Goal: Task Accomplishment & Management: Complete application form

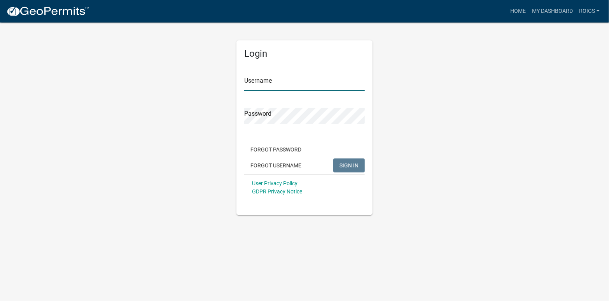
type input "ROIGS"
click at [350, 164] on span "SIGN IN" at bounding box center [348, 165] width 19 height 6
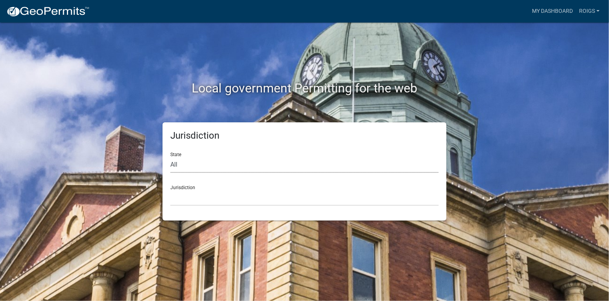
click at [192, 162] on select "All [US_STATE] [US_STATE] [US_STATE] [US_STATE] [US_STATE] [US_STATE] [US_STATE…" at bounding box center [304, 165] width 268 height 16
select select "[US_STATE]"
click at [170, 157] on select "All [US_STATE] [US_STATE] [US_STATE] [US_STATE] [US_STATE] [US_STATE] [US_STATE…" at bounding box center [304, 165] width 268 height 16
click at [194, 195] on select "[GEOGRAPHIC_DATA], [US_STATE] [GEOGRAPHIC_DATA], [US_STATE] [GEOGRAPHIC_DATA], …" at bounding box center [304, 198] width 268 height 16
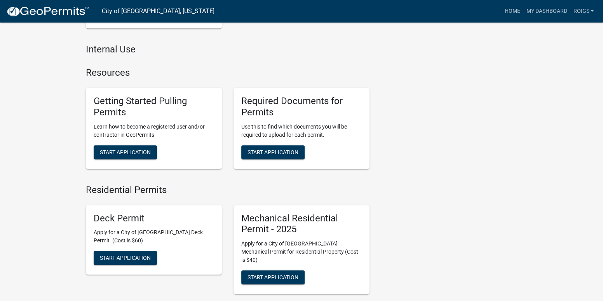
scroll to position [311, 0]
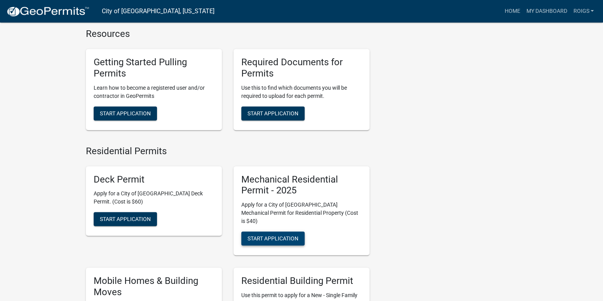
click at [281, 236] on span "Start Application" at bounding box center [273, 239] width 51 height 6
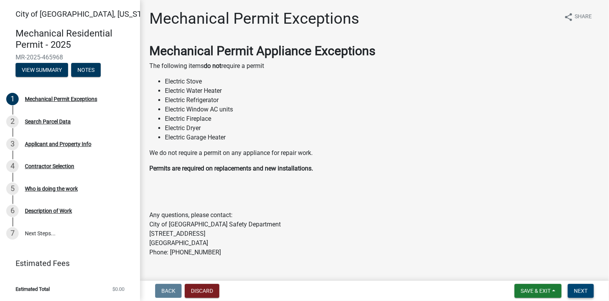
click at [579, 288] on span "Next" at bounding box center [581, 291] width 14 height 6
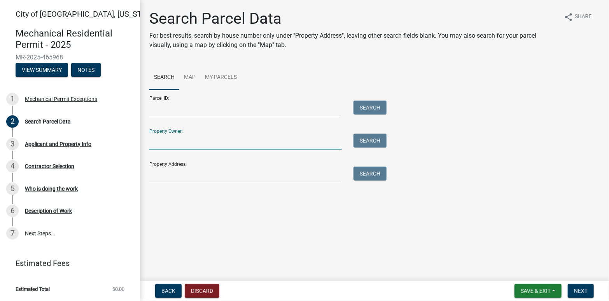
click at [206, 137] on input "Property Owner:" at bounding box center [245, 142] width 192 height 16
type input "[PERSON_NAME]"
click at [372, 141] on button "Search" at bounding box center [369, 141] width 33 height 14
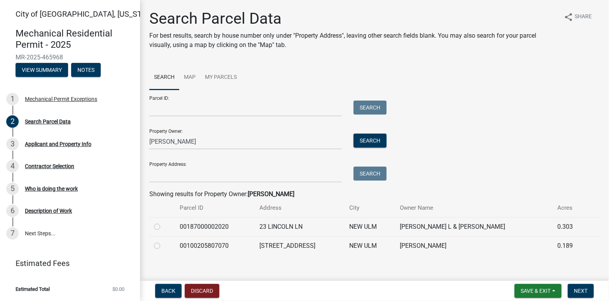
click at [163, 222] on label at bounding box center [163, 222] width 0 height 0
click at [163, 225] on input "radio" at bounding box center [165, 224] width 5 height 5
radio input "true"
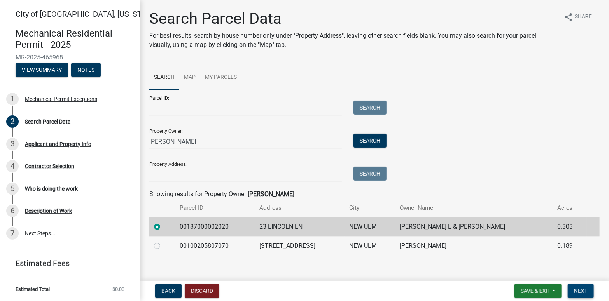
click at [575, 288] on span "Next" at bounding box center [581, 291] width 14 height 6
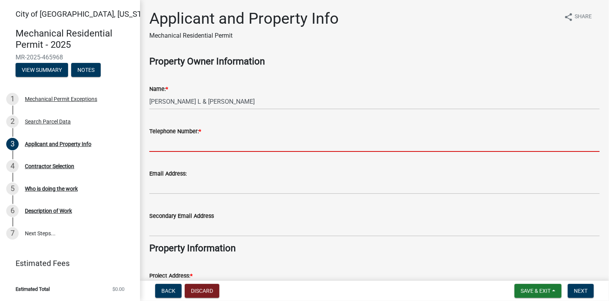
click at [225, 144] on input "Telephone Number: *" at bounding box center [374, 144] width 450 height 16
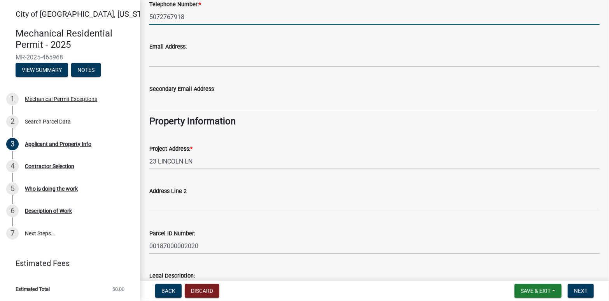
scroll to position [155, 0]
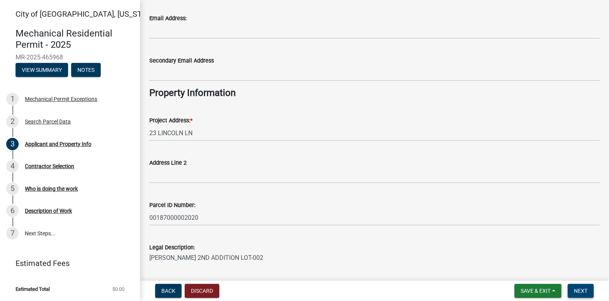
type input "5072767918"
click at [582, 288] on span "Next" at bounding box center [581, 291] width 14 height 6
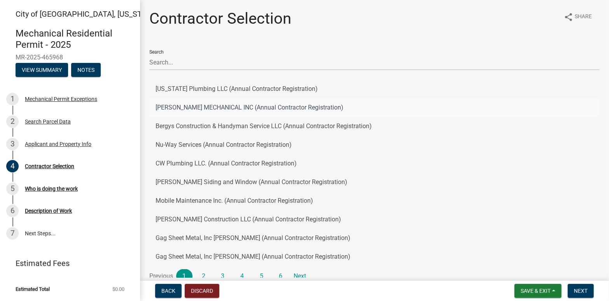
click at [178, 108] on button "[PERSON_NAME] MECHANICAL INC (Annual Contractor Registration)" at bounding box center [374, 107] width 450 height 19
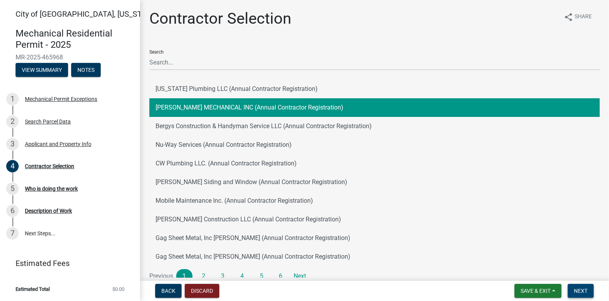
click at [583, 293] on span "Next" at bounding box center [581, 291] width 14 height 6
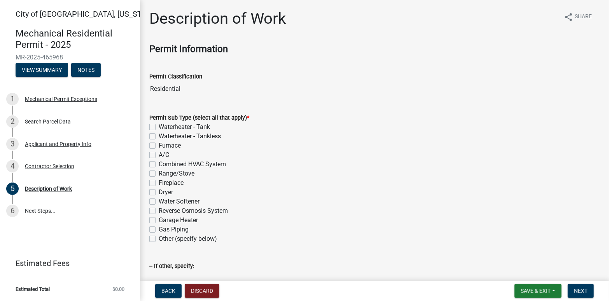
click at [159, 127] on label "Waterheater - Tank" at bounding box center [184, 126] width 51 height 9
click at [159, 127] on input "Waterheater - Tank" at bounding box center [161, 124] width 5 height 5
checkbox input "true"
checkbox input "false"
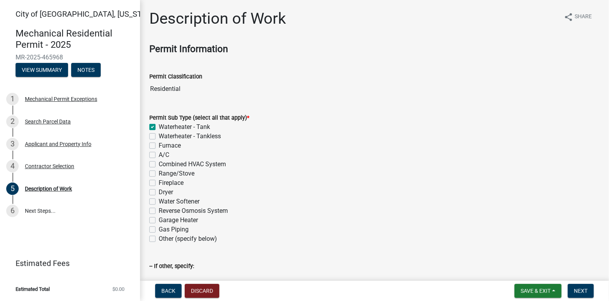
checkbox input "false"
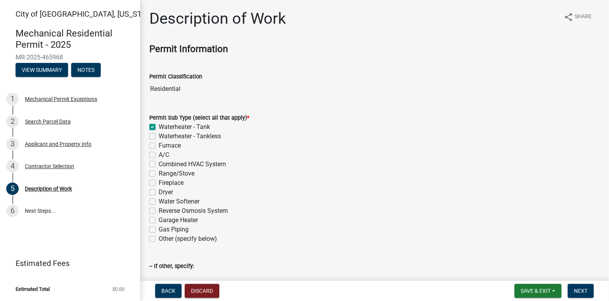
checkbox input "false"
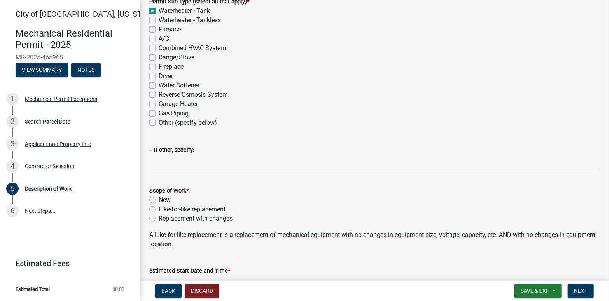
scroll to position [117, 0]
click at [159, 208] on label "Like-for-like replacement" at bounding box center [192, 208] width 67 height 9
click at [159, 208] on input "Like-for-like replacement" at bounding box center [161, 206] width 5 height 5
radio input "true"
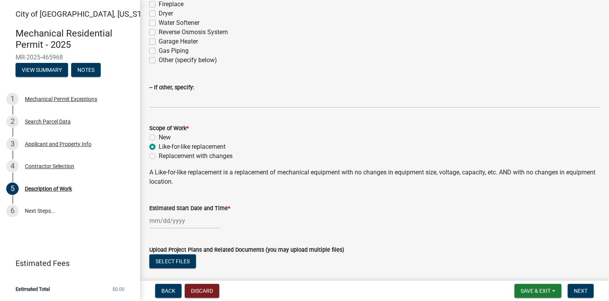
scroll to position [194, 0]
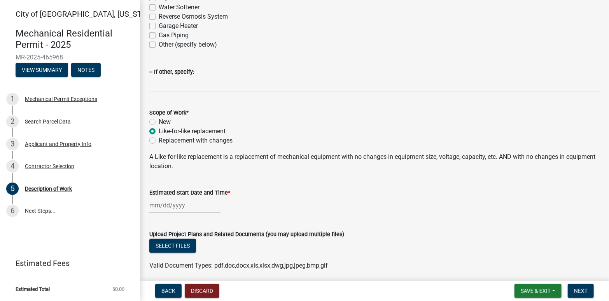
click at [176, 203] on div at bounding box center [184, 205] width 71 height 16
select select "8"
select select "2025"
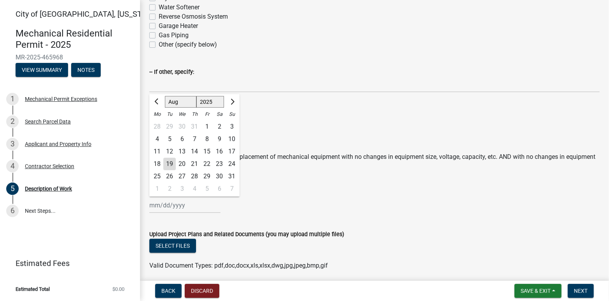
click at [172, 165] on div "19" at bounding box center [169, 164] width 12 height 12
type input "[DATE]"
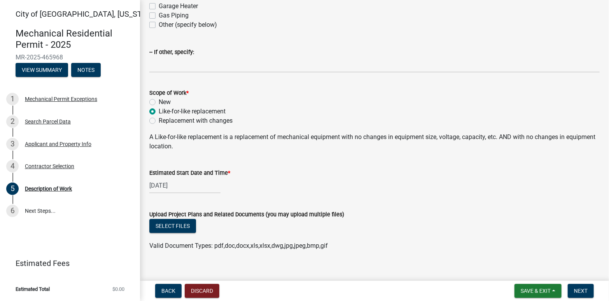
scroll to position [224, 0]
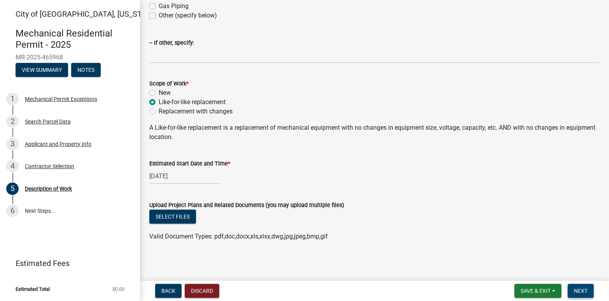
click at [580, 292] on span "Next" at bounding box center [581, 291] width 14 height 6
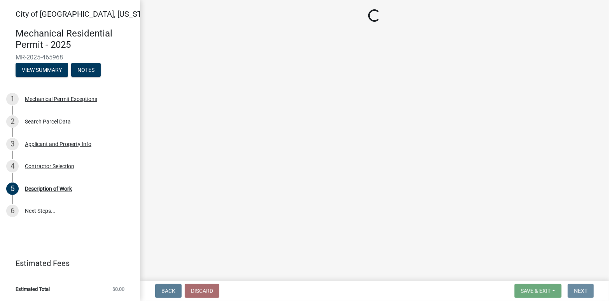
scroll to position [0, 0]
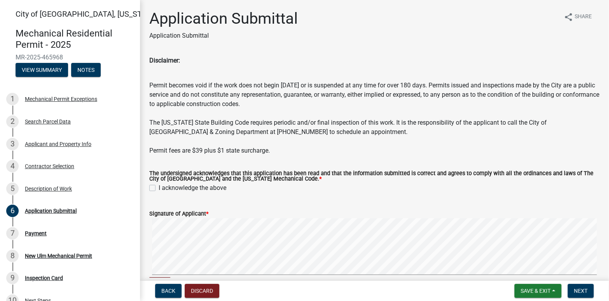
click at [159, 191] on label "I acknowledge the above" at bounding box center [193, 187] width 68 height 9
click at [159, 189] on input "I acknowledge the above" at bounding box center [161, 185] width 5 height 5
checkbox input "true"
click at [587, 289] on button "Next" at bounding box center [581, 291] width 26 height 14
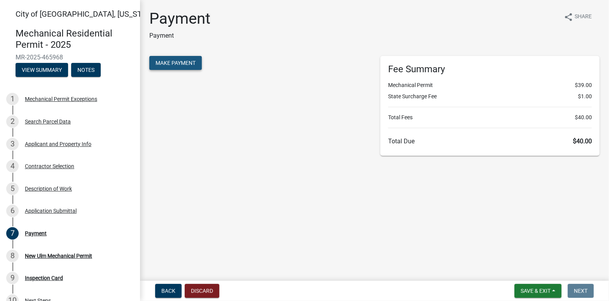
click at [170, 61] on span "Make Payment" at bounding box center [175, 63] width 40 height 6
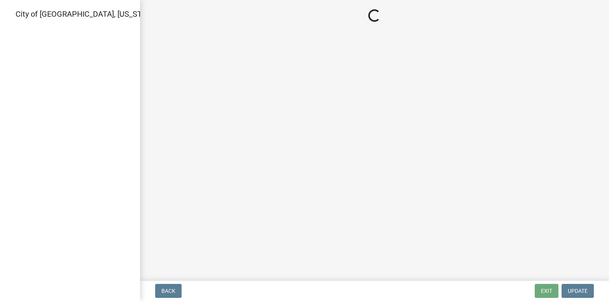
click at [456, 247] on body "Internet Explorer does NOT work with GeoPermits. Get a new browser for more sec…" at bounding box center [304, 150] width 609 height 301
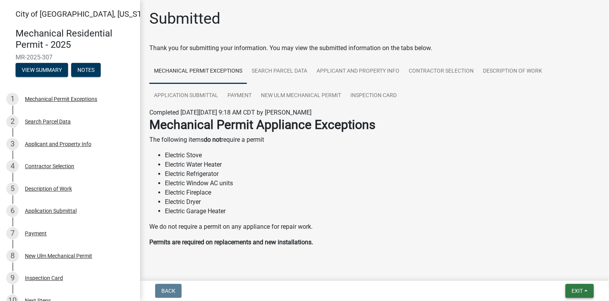
click at [582, 288] on span "Exit" at bounding box center [576, 291] width 11 height 6
click at [570, 274] on button "Save & Exit" at bounding box center [562, 271] width 62 height 19
